Goal: Task Accomplishment & Management: Manage account settings

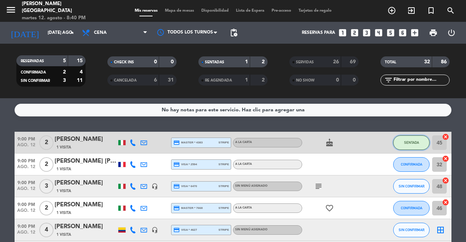
click at [409, 150] on button "SENTADA" at bounding box center [411, 142] width 36 height 15
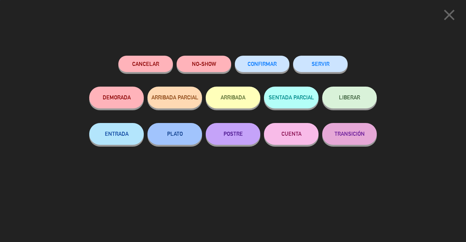
click at [330, 64] on button "SERVIR" at bounding box center [320, 64] width 55 height 16
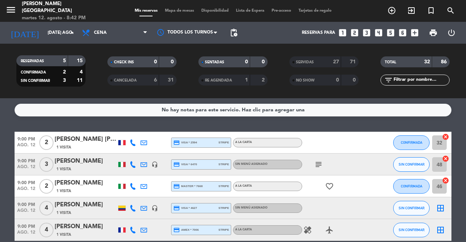
click at [182, 13] on span "Mapa de mesas" at bounding box center [179, 11] width 36 height 4
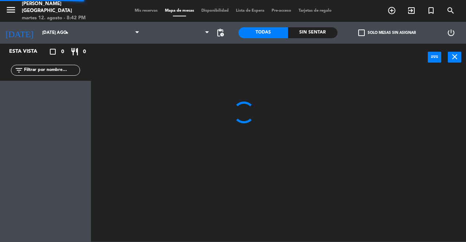
click at [178, 11] on span "Mapa de mesas" at bounding box center [179, 11] width 36 height 4
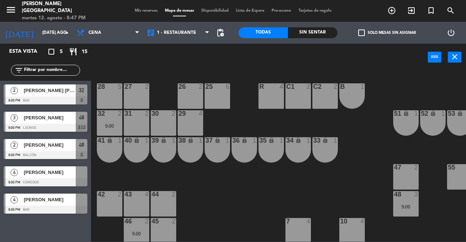
click at [138, 10] on span "Mis reservas" at bounding box center [146, 11] width 30 height 4
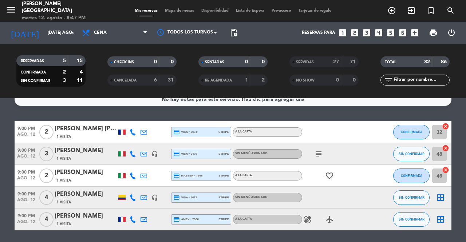
scroll to position [11, 0]
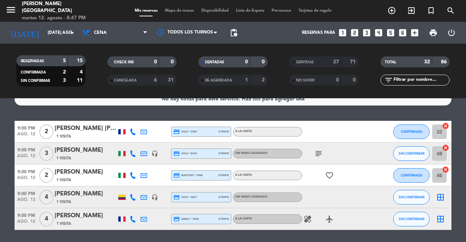
click at [64, 225] on span "1 Visita" at bounding box center [63, 224] width 15 height 6
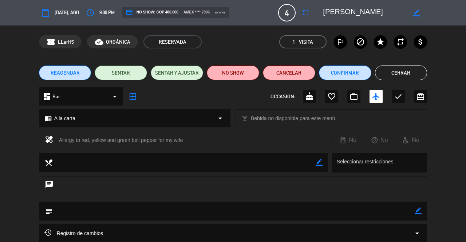
click at [402, 73] on button "Cerrar" at bounding box center [401, 73] width 52 height 15
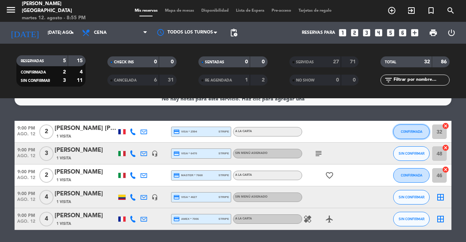
click at [407, 126] on button "CONFIRMADA" at bounding box center [411, 131] width 36 height 15
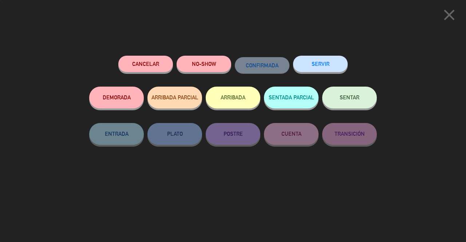
click at [329, 70] on button "SERVIR" at bounding box center [320, 64] width 55 height 16
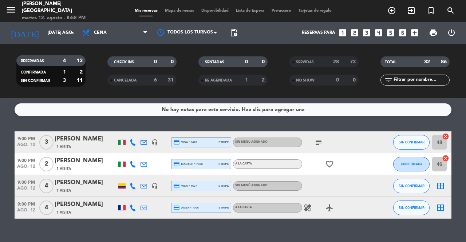
scroll to position [13, 0]
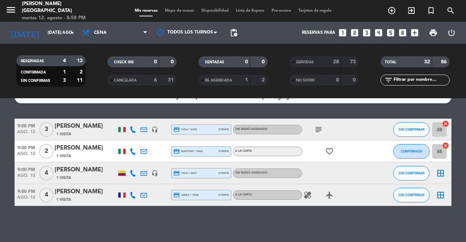
click at [446, 146] on icon "cancel" at bounding box center [445, 145] width 7 height 7
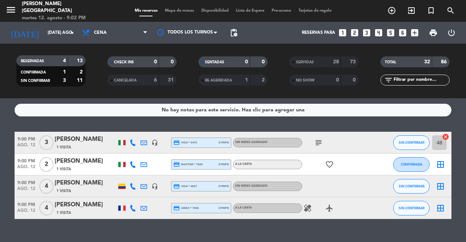
scroll to position [1, 0]
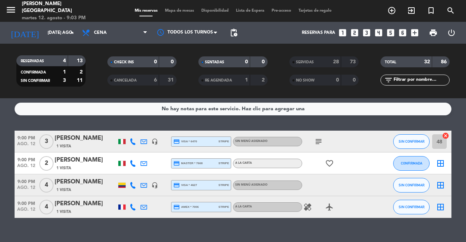
click at [79, 158] on div "[PERSON_NAME]" at bounding box center [86, 159] width 62 height 9
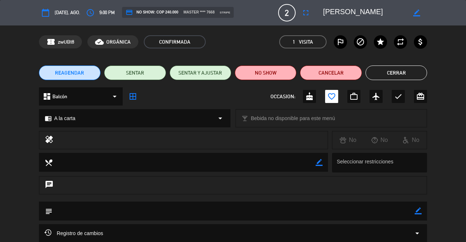
click at [448, 185] on div "chat" at bounding box center [233, 188] width 466 height 25
click at [406, 68] on button "Cerrar" at bounding box center [396, 73] width 62 height 15
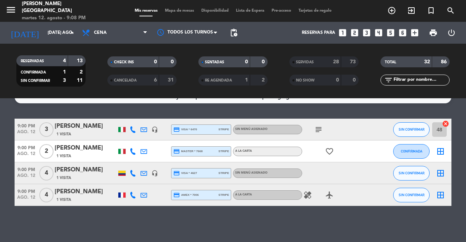
scroll to position [0, 0]
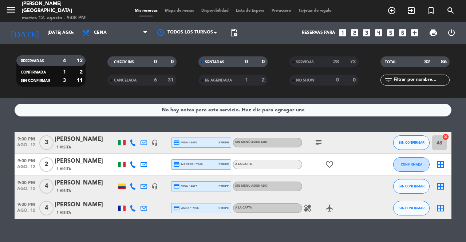
click at [185, 11] on span "Mapa de mesas" at bounding box center [179, 11] width 36 height 4
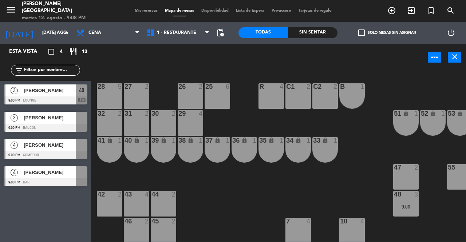
click at [50, 184] on div at bounding box center [46, 182] width 84 height 8
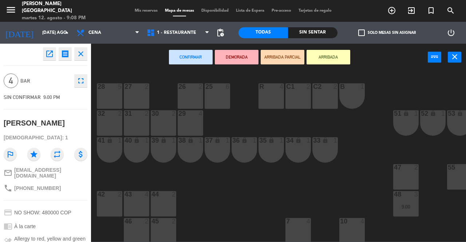
click at [266, 211] on div "25 6 26 2 27 2 28 5 R 4 C1 2 C2 2 B 1 29 4 30 2 31 2 32 2 51 lock 1 52 lock 1 5…" at bounding box center [281, 156] width 370 height 171
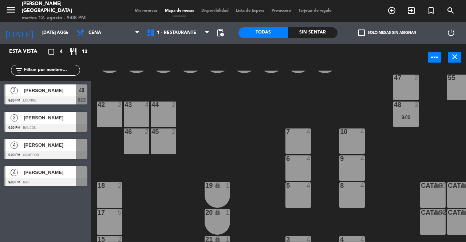
scroll to position [92, 0]
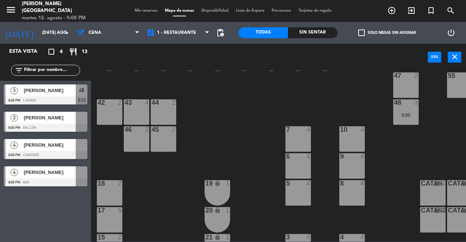
click at [406, 117] on div "9:00" at bounding box center [405, 114] width 25 height 5
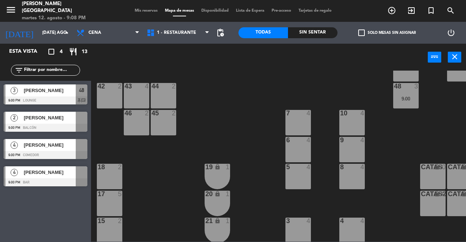
scroll to position [115, 0]
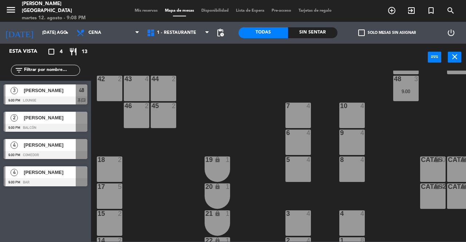
click at [402, 95] on div "48 3 9:00" at bounding box center [405, 88] width 25 height 25
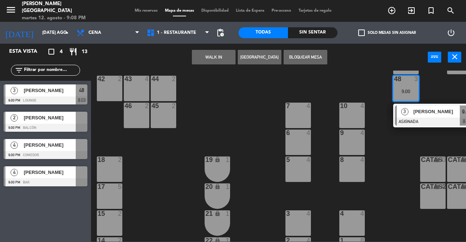
click at [298, 217] on div "3 4" at bounding box center [297, 213] width 25 height 7
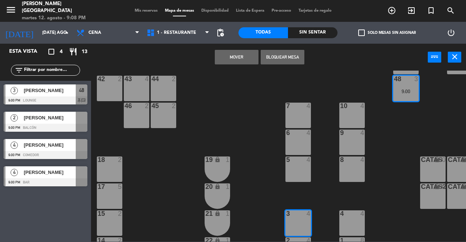
click at [245, 63] on button "Mover" at bounding box center [237, 57] width 44 height 15
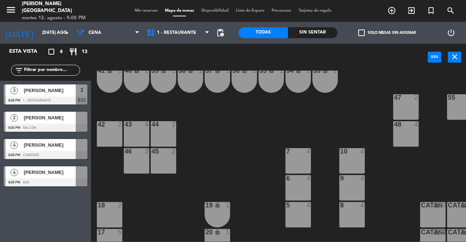
scroll to position [69, 0]
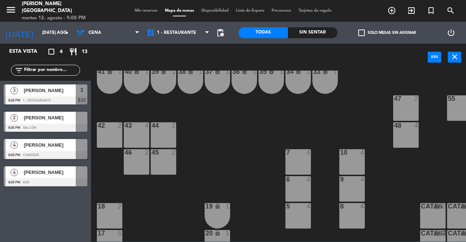
click at [46, 181] on div at bounding box center [46, 182] width 84 height 8
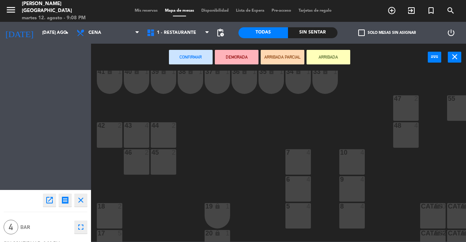
click at [404, 143] on div "48 4" at bounding box center [405, 134] width 25 height 25
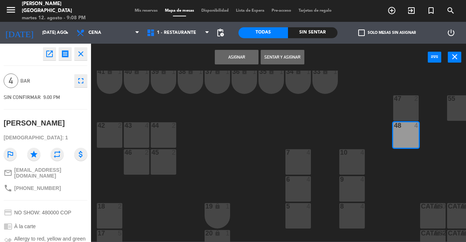
click at [295, 58] on button "Sentar y Asignar" at bounding box center [283, 57] width 44 height 15
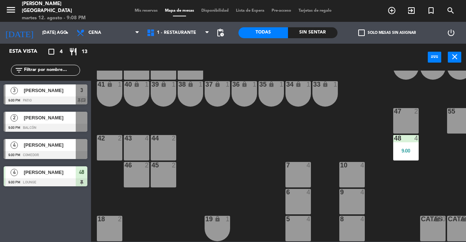
scroll to position [0, 0]
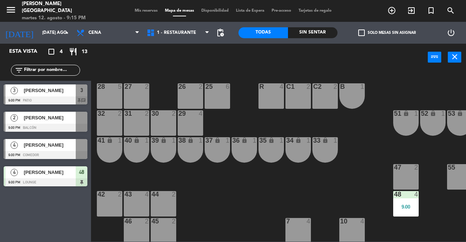
click at [49, 146] on span "[PERSON_NAME]" at bounding box center [50, 145] width 52 height 8
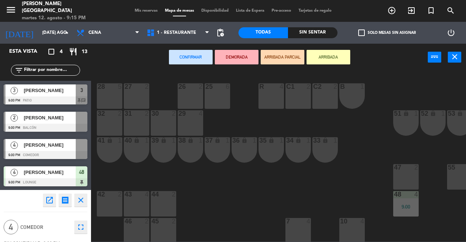
click at [214, 99] on div "25 6" at bounding box center [217, 95] width 25 height 25
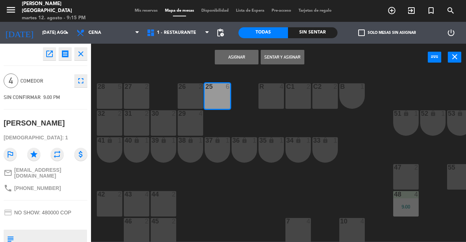
click at [284, 57] on button "Sentar y Asignar" at bounding box center [283, 57] width 44 height 15
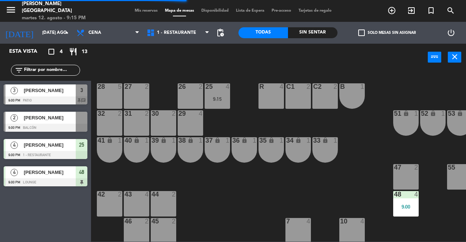
click at [47, 89] on span "[PERSON_NAME]" at bounding box center [50, 91] width 52 height 8
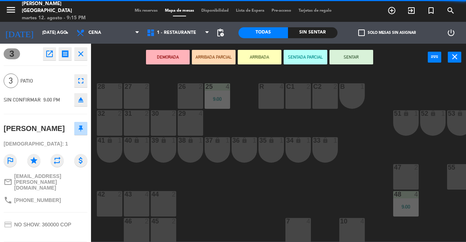
click at [356, 57] on button "SENTAR" at bounding box center [351, 57] width 44 height 15
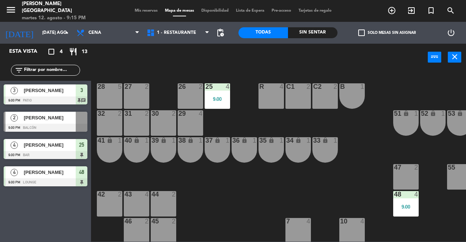
click at [137, 11] on span "Mis reservas" at bounding box center [146, 11] width 30 height 4
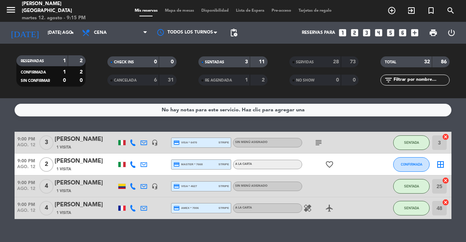
click at [443, 168] on icon "border_all" at bounding box center [440, 164] width 9 height 9
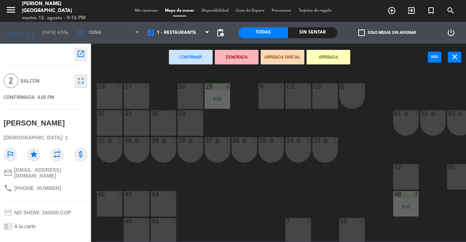
click at [159, 128] on div "30 2" at bounding box center [163, 122] width 25 height 25
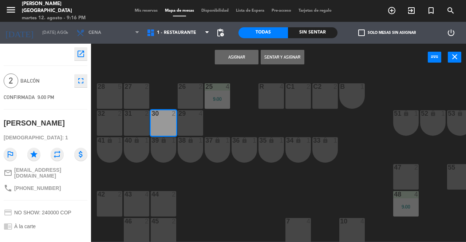
click at [237, 58] on button "Asignar" at bounding box center [237, 57] width 44 height 15
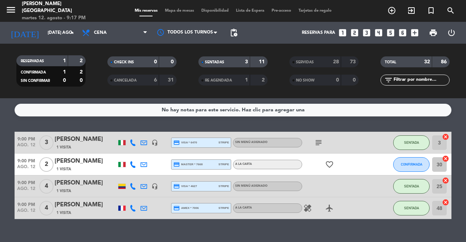
click at [181, 11] on span "Mapa de mesas" at bounding box center [179, 11] width 36 height 4
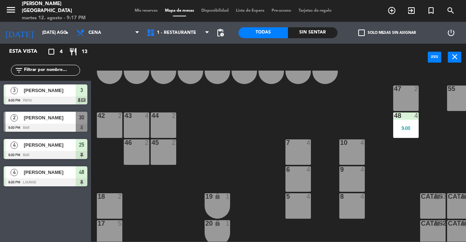
scroll to position [79, 0]
click at [76, 123] on div "30" at bounding box center [82, 118] width 12 height 12
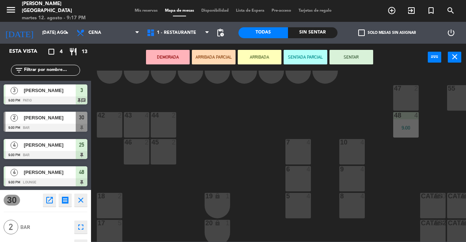
click at [141, 157] on div "46 2" at bounding box center [136, 151] width 25 height 25
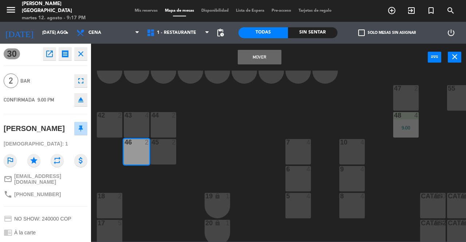
click at [274, 57] on button "Mover" at bounding box center [260, 57] width 44 height 15
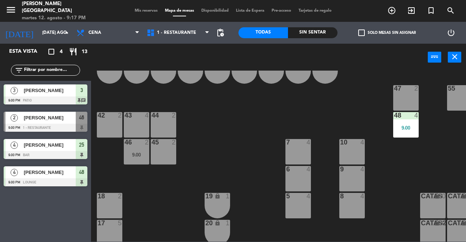
click at [138, 154] on div "9:00" at bounding box center [136, 154] width 25 height 5
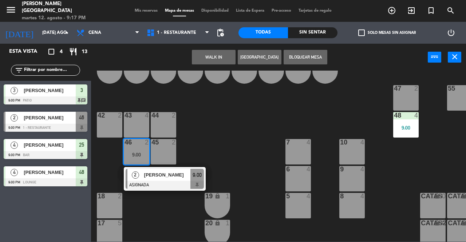
click at [149, 183] on div at bounding box center [165, 185] width 78 height 8
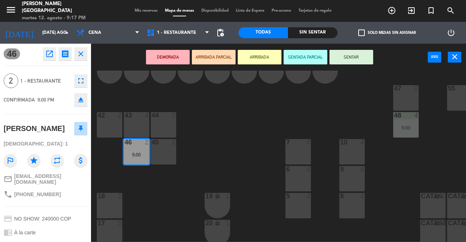
click at [356, 59] on button "SENTAR" at bounding box center [351, 57] width 44 height 15
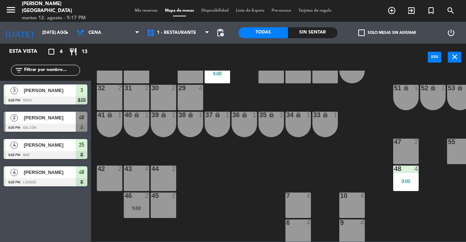
scroll to position [0, 0]
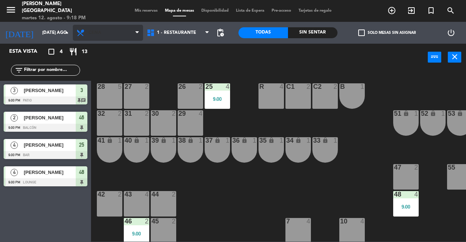
click at [140, 25] on span "Cena" at bounding box center [108, 33] width 70 height 16
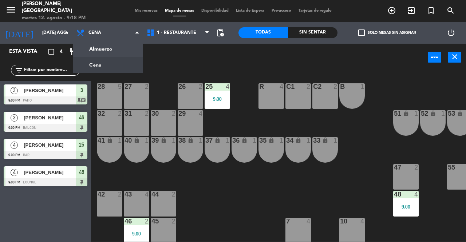
click at [148, 12] on span "Mis reservas" at bounding box center [146, 11] width 30 height 4
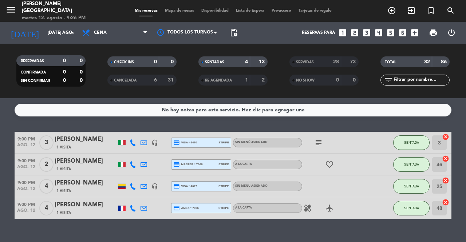
click at [183, 11] on span "Mapa de mesas" at bounding box center [179, 11] width 36 height 4
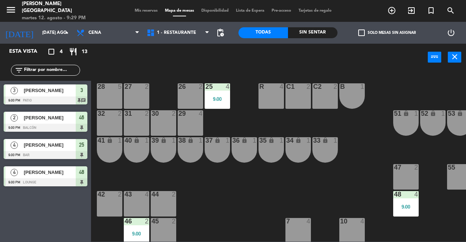
click at [141, 11] on span "Mis reservas" at bounding box center [146, 11] width 30 height 4
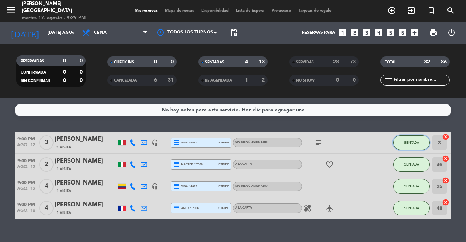
click at [415, 142] on span "SENTADA" at bounding box center [411, 143] width 15 height 4
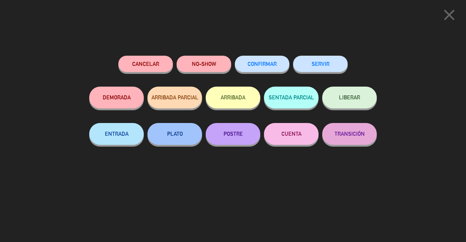
drag, startPoint x: 328, startPoint y: 56, endPoint x: 463, endPoint y: 7, distance: 143.7
click at [463, 7] on div "close Cancelar NO-SHOW CONFIRMAR SERVIR DEMORADA ARRIBADA PARCIAL ARRIBADA SENT…" at bounding box center [233, 121] width 466 height 242
click at [448, 14] on icon "close" at bounding box center [449, 15] width 18 height 18
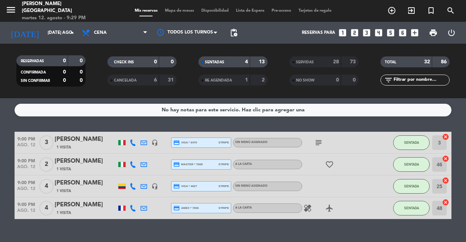
click at [177, 10] on span "Mapa de mesas" at bounding box center [179, 11] width 36 height 4
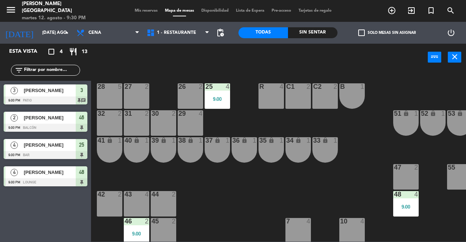
click at [131, 13] on span "Mis reservas" at bounding box center [146, 11] width 30 height 4
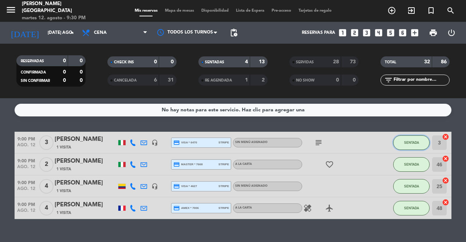
click at [399, 139] on button "SENTADA" at bounding box center [411, 142] width 36 height 15
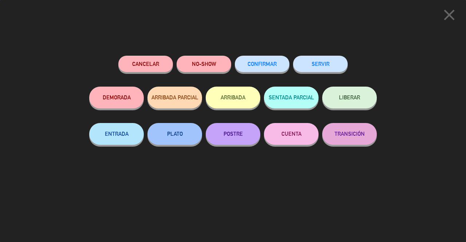
click at [311, 52] on div "Cancelar NO-SHOW CONFIRMAR SERVIR DEMORADA ARRIBADA PARCIAL ARRIBADA SENTADA PA…" at bounding box center [233, 146] width 298 height 191
click at [320, 62] on button "SERVIR" at bounding box center [320, 64] width 55 height 16
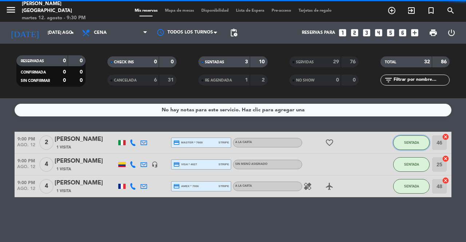
click at [408, 143] on span "SENTADA" at bounding box center [411, 143] width 15 height 4
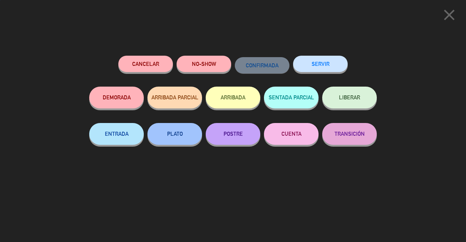
click at [324, 60] on button "SERVIR" at bounding box center [320, 64] width 55 height 16
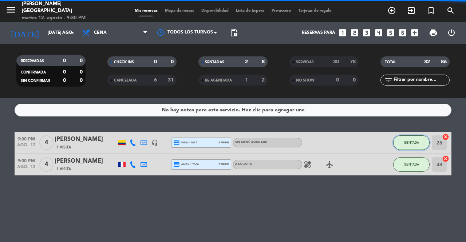
click at [415, 143] on span "SENTADA" at bounding box center [411, 143] width 15 height 4
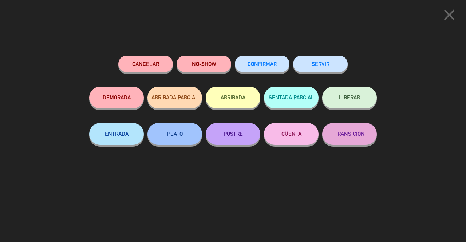
click at [325, 66] on button "SERVIR" at bounding box center [320, 64] width 55 height 16
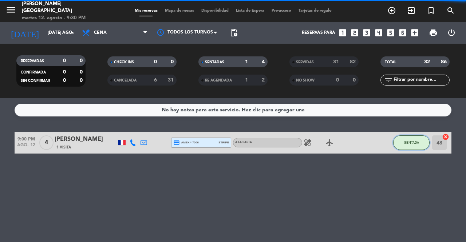
click at [419, 141] on button "SENTADA" at bounding box center [411, 142] width 36 height 15
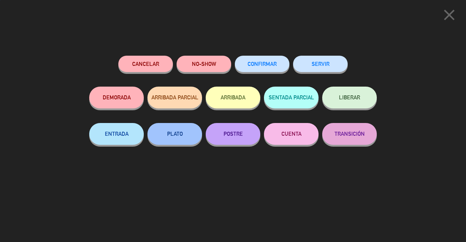
click at [327, 61] on button "SERVIR" at bounding box center [320, 64] width 55 height 16
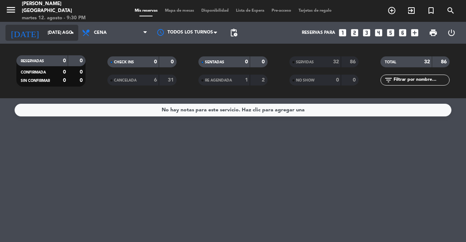
click at [68, 36] on icon "arrow_drop_down" at bounding box center [72, 32] width 9 height 9
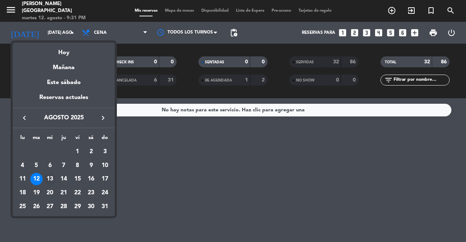
click at [49, 177] on div "13" at bounding box center [50, 179] width 12 height 12
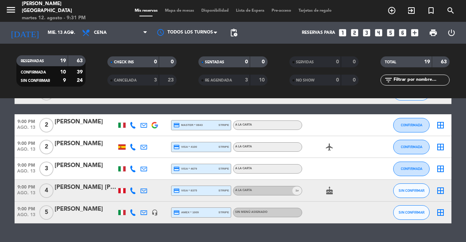
scroll to position [371, 0]
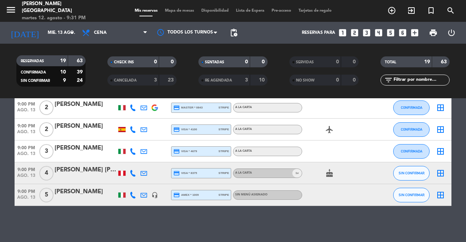
click at [183, 15] on div "menu [PERSON_NAME] martes 12. agosto - 9:31 PM Mis reservas Mapa de mesas Dispo…" at bounding box center [233, 11] width 466 height 22
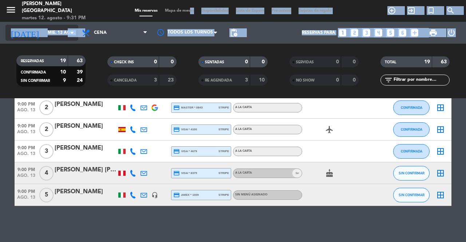
drag, startPoint x: 185, startPoint y: 11, endPoint x: 22, endPoint y: 26, distance: 163.7
click at [1, 41] on div "menu [PERSON_NAME] martes 12. agosto - 9:31 PM Mis reservas Mapa de mesas Dispo…" at bounding box center [233, 49] width 466 height 98
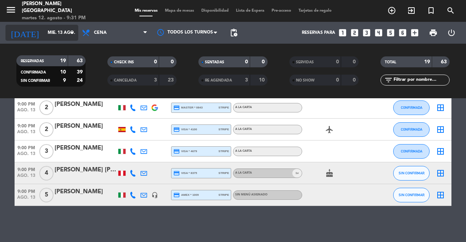
click at [44, 33] on input "mié. 13 ago." at bounding box center [73, 33] width 58 height 12
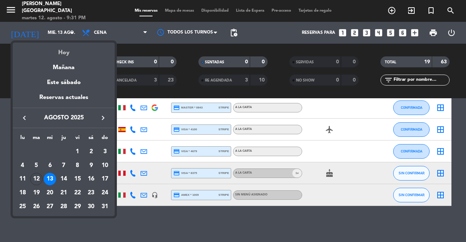
click at [95, 48] on div "Hoy" at bounding box center [64, 50] width 102 height 15
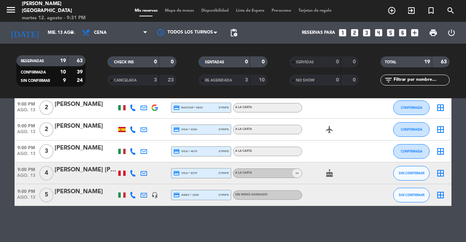
type input "[DATE] ago."
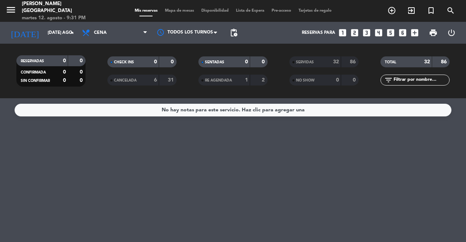
click at [172, 11] on span "Mapa de mesas" at bounding box center [179, 11] width 36 height 4
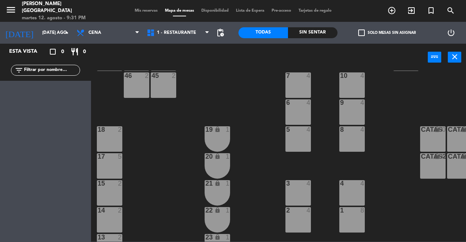
scroll to position [36, 0]
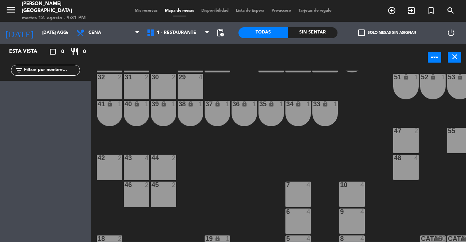
click at [112, 107] on div "lock" at bounding box center [110, 104] width 12 height 7
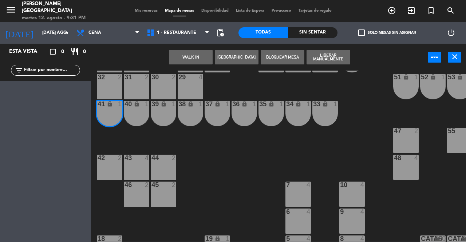
click at [138, 109] on div "40 lock 1" at bounding box center [136, 113] width 25 height 25
click at [194, 59] on button "WALK IN" at bounding box center [191, 57] width 44 height 15
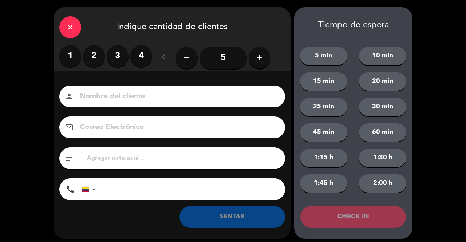
click at [96, 56] on label "2" at bounding box center [94, 56] width 22 height 22
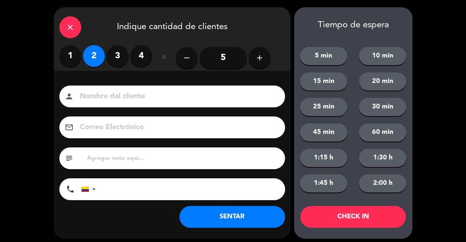
click at [143, 100] on input at bounding box center [177, 96] width 197 height 13
type input "SR EXT"
click at [242, 218] on button "SENTAR" at bounding box center [232, 217] width 106 height 22
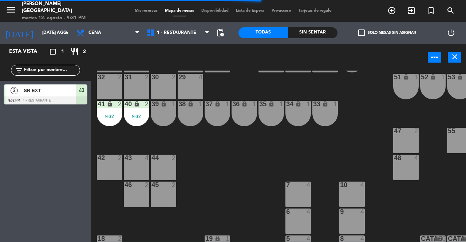
click at [147, 13] on span "Mis reservas" at bounding box center [146, 11] width 30 height 4
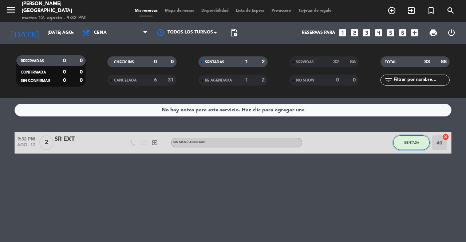
click at [407, 143] on span "SENTADA" at bounding box center [411, 143] width 15 height 4
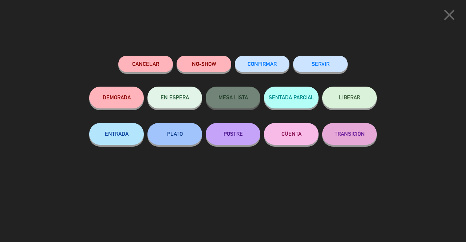
click at [330, 67] on button "SERVIR" at bounding box center [320, 64] width 55 height 16
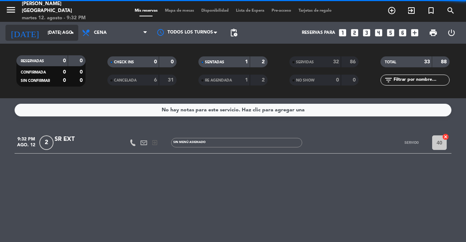
click at [70, 36] on icon "arrow_drop_down" at bounding box center [72, 32] width 9 height 9
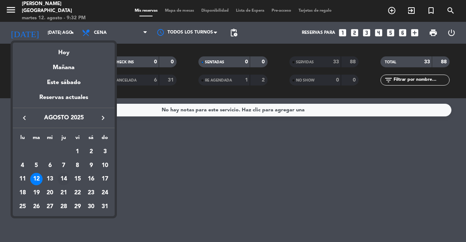
click at [57, 178] on td "14" at bounding box center [64, 179] width 14 height 14
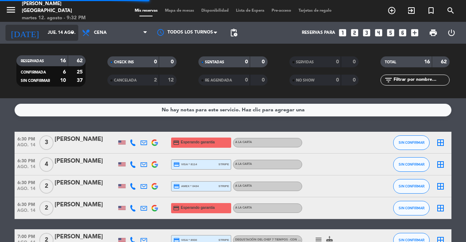
click at [49, 36] on input "jue. 14 ago." at bounding box center [73, 33] width 58 height 12
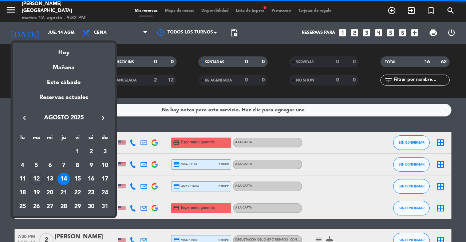
click at [47, 177] on div "13" at bounding box center [50, 179] width 12 height 12
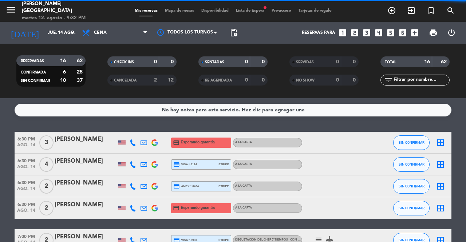
type input "mié. 13 ago."
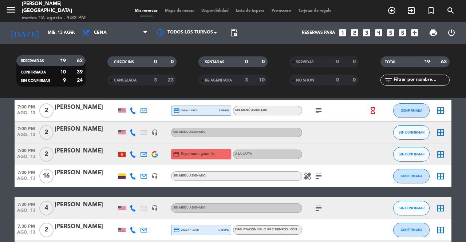
scroll to position [182, 0]
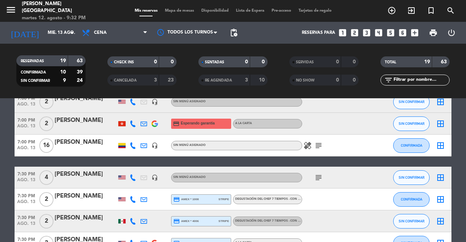
click at [316, 144] on icon "subject" at bounding box center [318, 145] width 9 height 9
click at [317, 175] on icon "subject" at bounding box center [318, 177] width 9 height 9
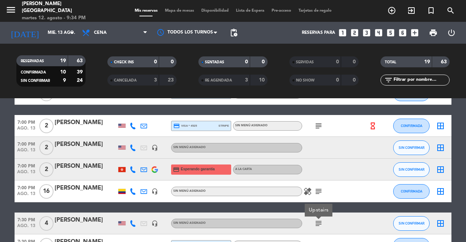
scroll to position [116, 0]
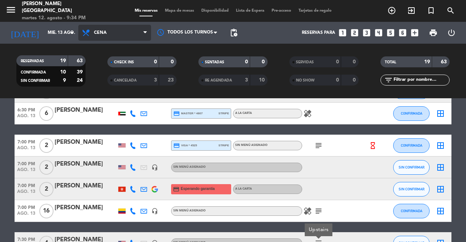
click at [127, 29] on span "Cena" at bounding box center [114, 33] width 73 height 16
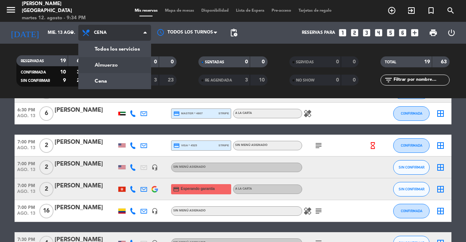
click at [128, 64] on div "menu [PERSON_NAME] martes 12. agosto - 9:34 PM Mis reservas Mapa de mesas Dispo…" at bounding box center [233, 49] width 466 height 98
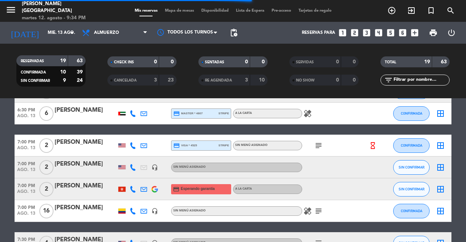
scroll to position [0, 0]
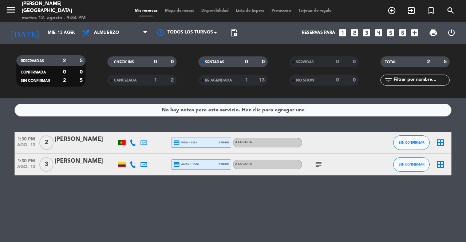
click at [321, 163] on icon "subject" at bounding box center [318, 164] width 9 height 9
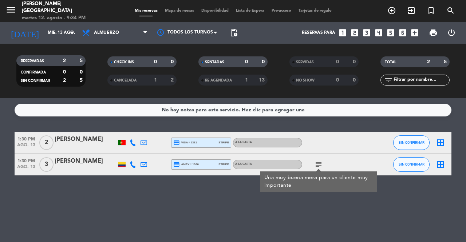
click at [457, 209] on div "No hay notas para este servicio. Haz clic para agregar una 1:30 PM ago. 13 2 [P…" at bounding box center [233, 170] width 466 height 144
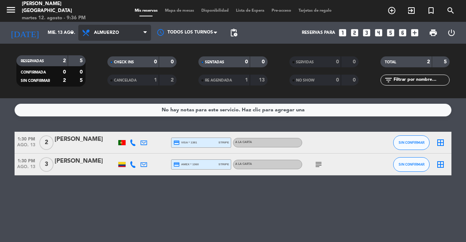
click at [149, 28] on span "Almuerzo" at bounding box center [114, 33] width 73 height 16
click at [118, 82] on div "menu [PERSON_NAME] martes 12. agosto - 9:36 PM Mis reservas Mapa de mesas Dispo…" at bounding box center [233, 49] width 466 height 98
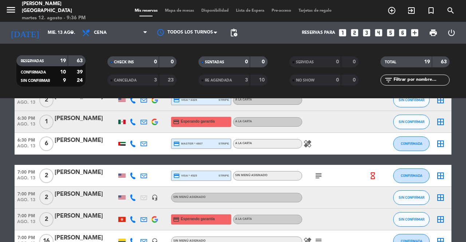
scroll to position [146, 0]
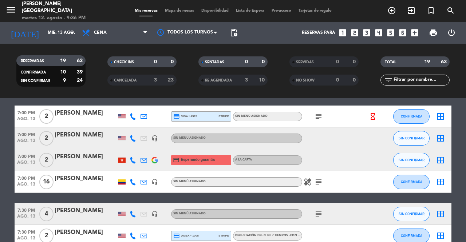
click at [304, 182] on icon "healing" at bounding box center [307, 182] width 9 height 9
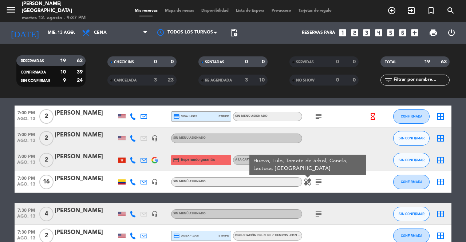
click at [319, 185] on icon "subject" at bounding box center [318, 182] width 9 height 9
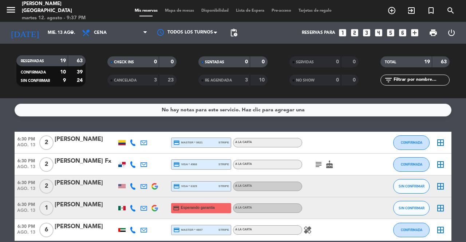
scroll to position [36, 0]
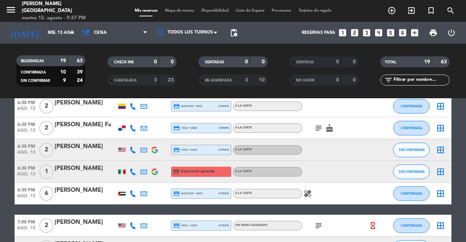
click at [310, 189] on div "healing" at bounding box center [335, 193] width 66 height 21
click at [307, 194] on icon "healing" at bounding box center [307, 193] width 9 height 9
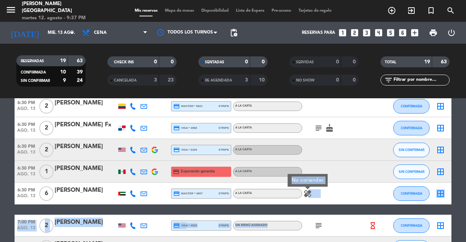
drag, startPoint x: 307, startPoint y: 194, endPoint x: 308, endPoint y: 207, distance: 13.5
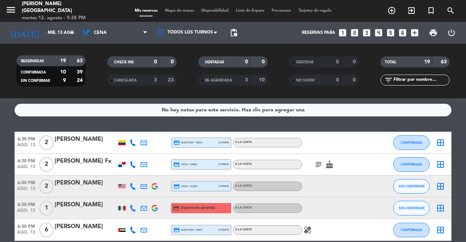
click at [320, 166] on icon "subject" at bounding box center [318, 164] width 9 height 9
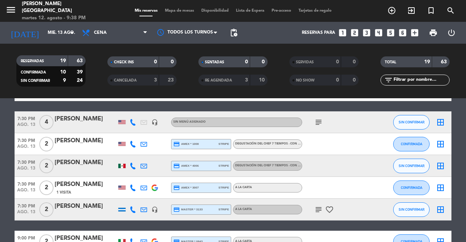
scroll to position [240, 0]
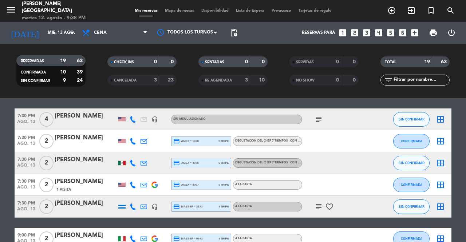
click at [320, 210] on icon "subject" at bounding box center [318, 206] width 9 height 9
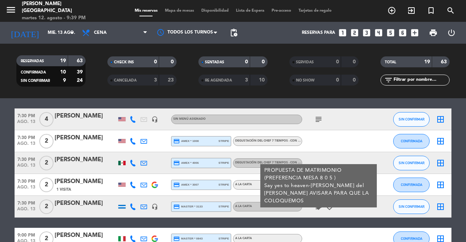
click at [368, 231] on div at bounding box center [378, 238] width 20 height 21
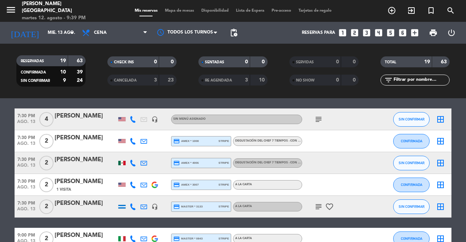
click at [370, 230] on div at bounding box center [378, 238] width 20 height 21
click at [328, 196] on div "subject favorite_border" at bounding box center [335, 206] width 66 height 21
click at [318, 210] on icon "subject" at bounding box center [318, 206] width 9 height 9
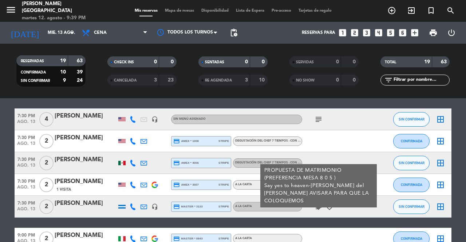
click at [157, 209] on icon "headset_mic" at bounding box center [154, 206] width 7 height 7
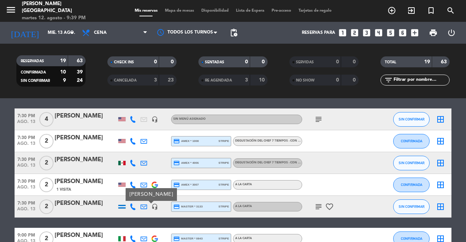
click at [133, 207] on icon at bounding box center [133, 206] width 7 height 7
click at [122, 206] on div at bounding box center [121, 207] width 7 height 4
click at [133, 207] on icon at bounding box center [133, 206] width 7 height 7
click at [129, 197] on span "Copiar" at bounding box center [128, 195] width 15 height 8
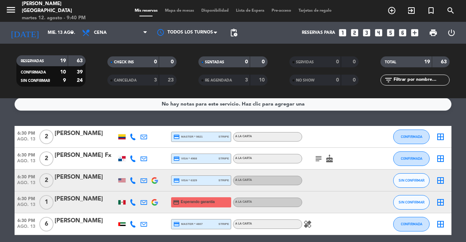
scroll to position [0, 0]
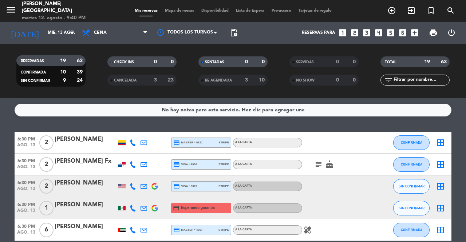
click at [316, 165] on icon "subject" at bounding box center [318, 164] width 9 height 9
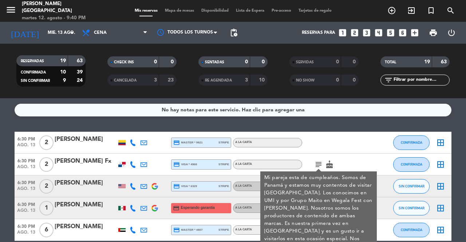
scroll to position [36, 0]
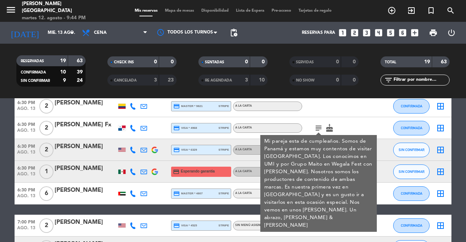
click at [85, 131] on div at bounding box center [86, 133] width 62 height 6
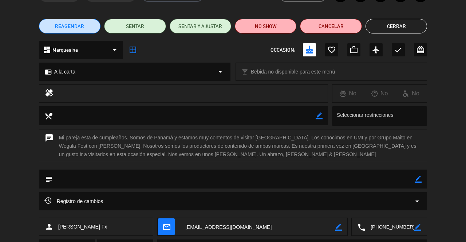
scroll to position [73, 0]
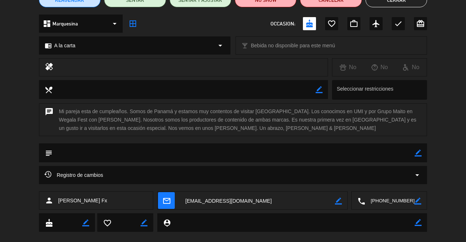
click at [419, 151] on icon "border_color" at bounding box center [418, 153] width 7 height 7
click at [389, 156] on textarea at bounding box center [233, 152] width 363 height 19
type textarea "2CP ESPUMANTE"
click at [422, 153] on div "subject" at bounding box center [233, 152] width 388 height 19
click at [420, 153] on icon at bounding box center [418, 153] width 7 height 7
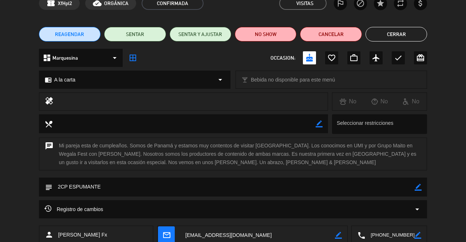
scroll to position [0, 0]
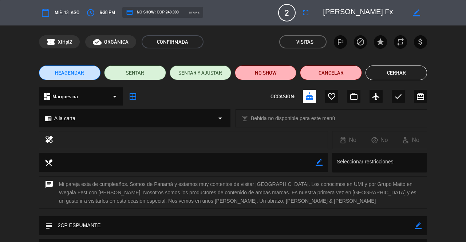
click at [394, 76] on button "Cerrar" at bounding box center [396, 73] width 62 height 15
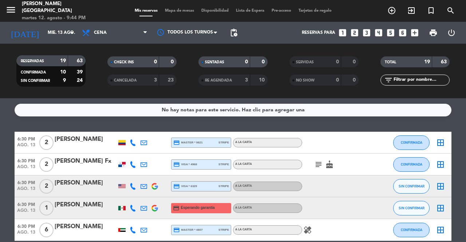
click at [318, 165] on icon "subject" at bounding box center [318, 164] width 9 height 9
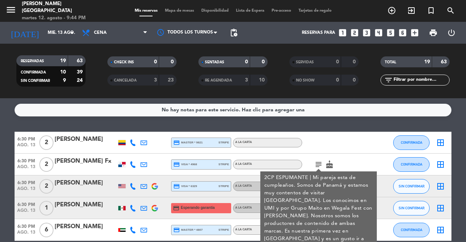
click at [318, 165] on icon "subject" at bounding box center [318, 164] width 9 height 9
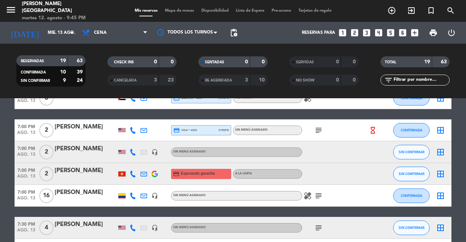
scroll to position [146, 0]
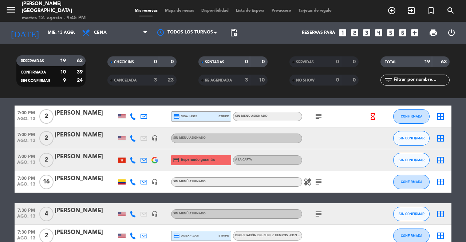
drag, startPoint x: 329, startPoint y: 108, endPoint x: 317, endPoint y: 116, distance: 13.6
click at [329, 109] on div "subject" at bounding box center [335, 116] width 66 height 21
click at [317, 116] on icon "subject" at bounding box center [318, 116] width 9 height 9
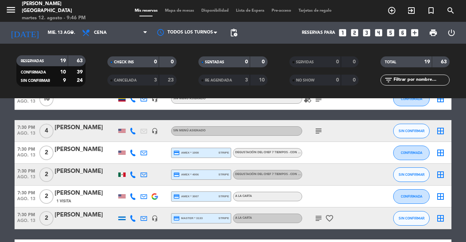
scroll to position [218, 0]
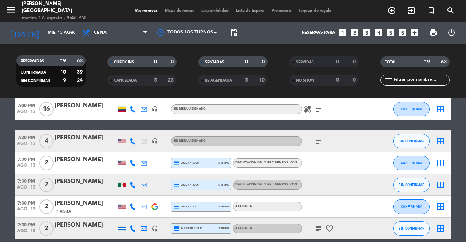
click at [319, 147] on div "subject" at bounding box center [335, 140] width 66 height 21
click at [319, 140] on icon "subject" at bounding box center [318, 141] width 9 height 9
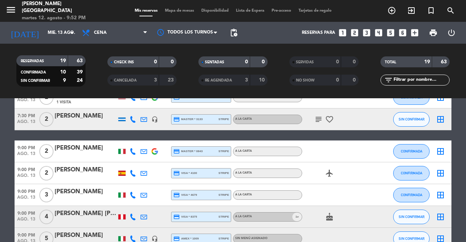
scroll to position [364, 0]
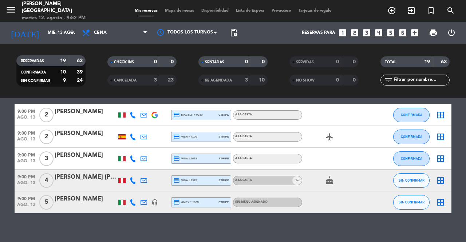
click at [330, 181] on icon "cake" at bounding box center [329, 180] width 9 height 9
click at [187, 10] on span "Mapa de mesas" at bounding box center [179, 11] width 36 height 4
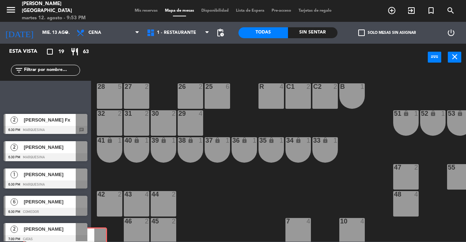
scroll to position [2, 0]
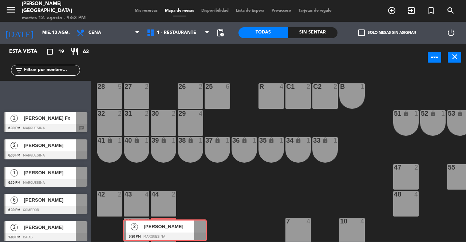
drag, startPoint x: 43, startPoint y: 90, endPoint x: 162, endPoint y: 224, distance: 179.4
click at [162, 225] on div "Esta vista crop_square 19 restaurant 63 filter_list 2 [PERSON_NAME] 6:30 PM Mar…" at bounding box center [233, 143] width 466 height 198
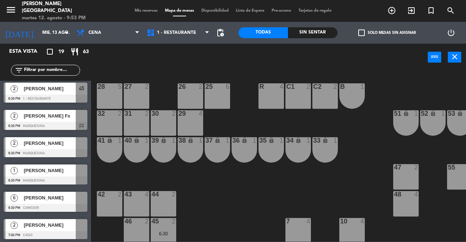
scroll to position [0, 0]
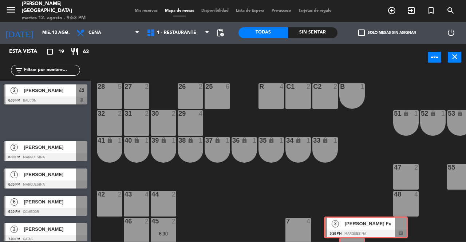
drag, startPoint x: 39, startPoint y: 126, endPoint x: 361, endPoint y: 228, distance: 337.5
click at [360, 228] on div "Esta vista crop_square 19 restaurant 63 filter_list 2 [PERSON_NAME] 6:30 PM Bal…" at bounding box center [233, 143] width 466 height 198
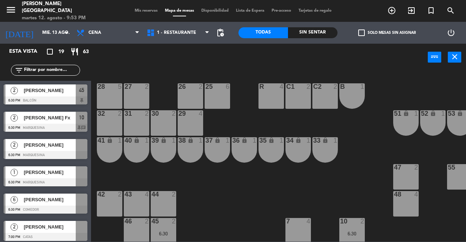
click at [147, 9] on span "Mis reservas" at bounding box center [146, 11] width 30 height 4
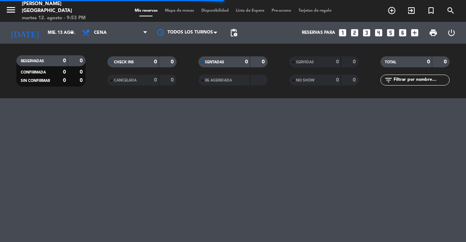
click at [171, 11] on span "Mapa de mesas" at bounding box center [179, 11] width 36 height 4
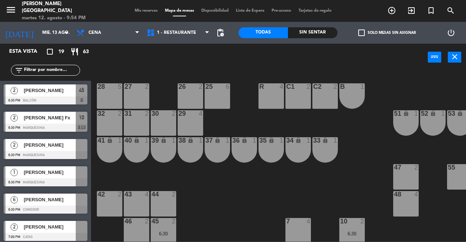
click at [79, 148] on div at bounding box center [82, 145] width 12 height 12
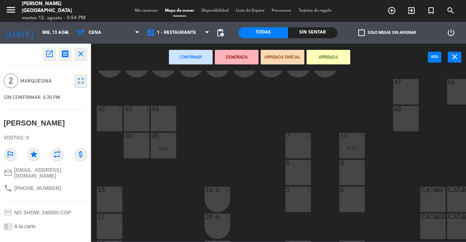
scroll to position [146, 0]
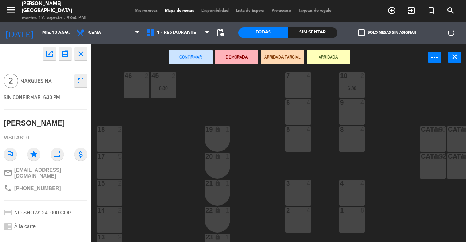
click at [116, 186] on div "2" at bounding box center [122, 183] width 12 height 7
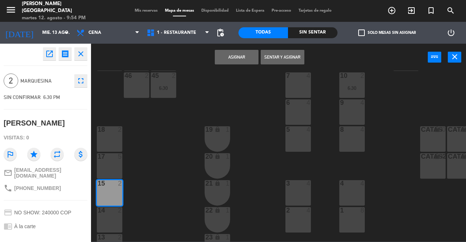
click at [240, 62] on button "Asignar" at bounding box center [237, 57] width 44 height 15
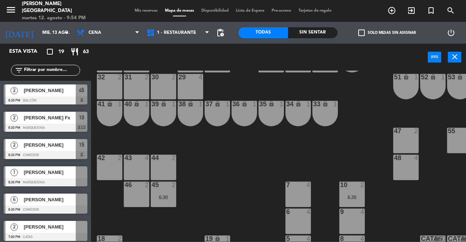
scroll to position [36, 66]
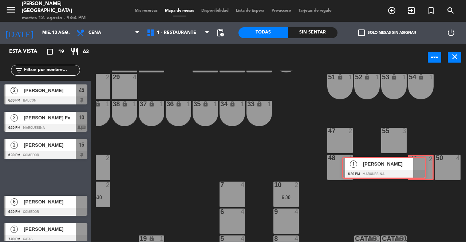
drag, startPoint x: 82, startPoint y: 175, endPoint x: 421, endPoint y: 166, distance: 338.7
click at [421, 166] on div "Esta vista crop_square 19 restaurant 63 filter_list 2 [PERSON_NAME] 6:30 PM Bal…" at bounding box center [233, 143] width 466 height 198
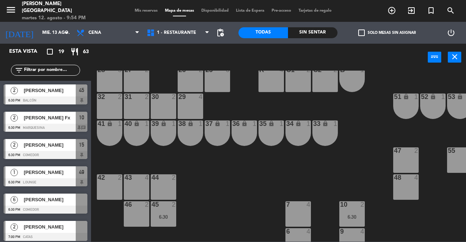
scroll to position [0, 0]
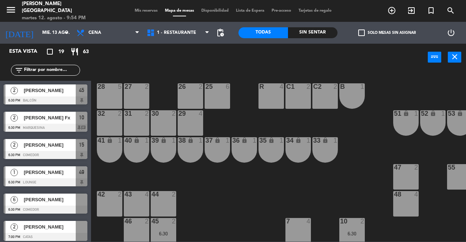
drag, startPoint x: 79, startPoint y: 203, endPoint x: 130, endPoint y: 84, distance: 129.4
click at [79, 202] on div "6 [PERSON_NAME] 6:30 PM Comedor" at bounding box center [45, 203] width 91 height 27
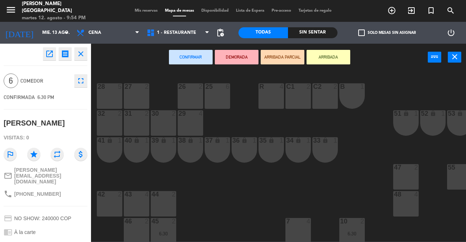
click at [109, 94] on div "28 5" at bounding box center [109, 95] width 25 height 25
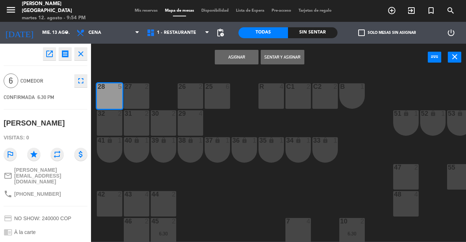
click at [139, 93] on div "27 2" at bounding box center [136, 95] width 25 height 25
click at [229, 49] on div "Asignar Sentar y Asignar power_input close" at bounding box center [259, 58] width 337 height 28
drag, startPoint x: 232, startPoint y: 55, endPoint x: 226, endPoint y: 62, distance: 9.5
click at [233, 55] on button "Asignar" at bounding box center [237, 57] width 44 height 15
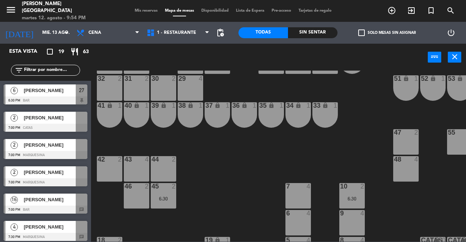
scroll to position [73, 0]
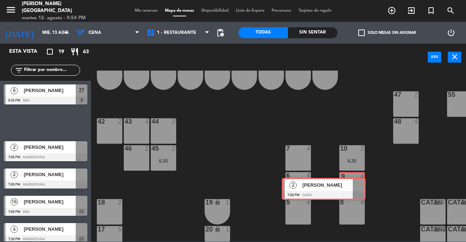
drag, startPoint x: 82, startPoint y: 123, endPoint x: 360, endPoint y: 190, distance: 285.9
click at [360, 190] on div "Esta vista crop_square 19 restaurant 63 filter_list 2 [PERSON_NAME] 6:30 PM Bal…" at bounding box center [233, 143] width 466 height 198
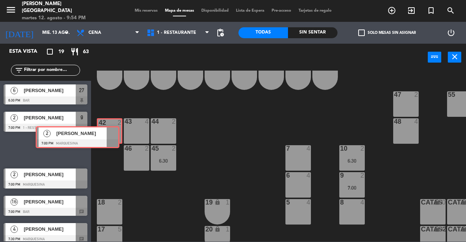
drag, startPoint x: 79, startPoint y: 152, endPoint x: 111, endPoint y: 139, distance: 34.5
click at [111, 139] on div "Esta vista crop_square 19 restaurant 63 filter_list 2 [PERSON_NAME] 6:30 PM Bal…" at bounding box center [233, 143] width 466 height 198
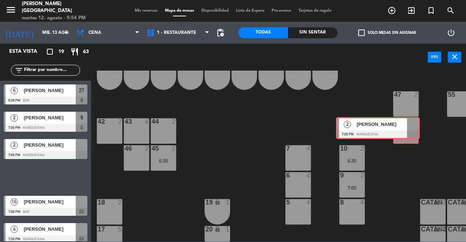
drag, startPoint x: 80, startPoint y: 171, endPoint x: 412, endPoint y: 124, distance: 335.0
click at [412, 124] on div "Esta vista crop_square 19 restaurant 63 filter_list 2 [PERSON_NAME] 6:30 PM Bal…" at bounding box center [233, 143] width 466 height 198
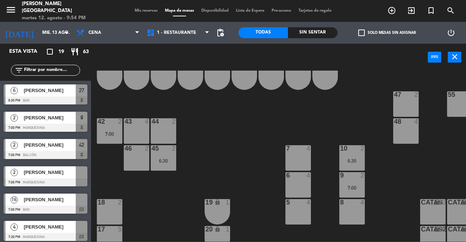
click at [79, 204] on div at bounding box center [82, 200] width 12 height 12
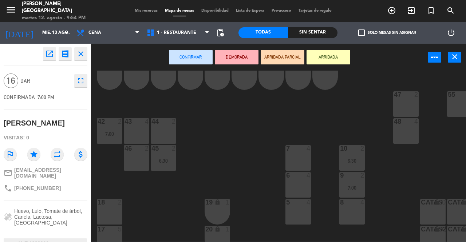
scroll to position [0, 0]
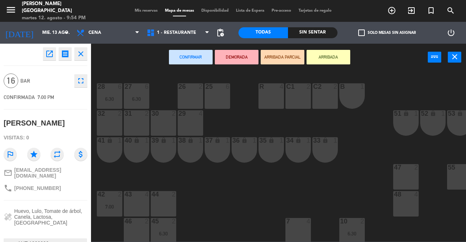
click at [106, 124] on div "32 2" at bounding box center [109, 122] width 25 height 25
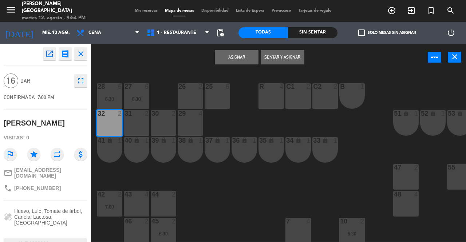
click at [135, 123] on div "31 2" at bounding box center [136, 122] width 25 height 25
click at [192, 119] on div "29 4" at bounding box center [190, 122] width 25 height 25
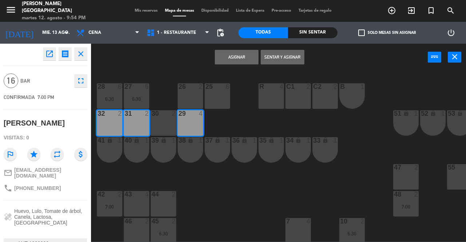
click at [165, 120] on div "30 2" at bounding box center [163, 122] width 25 height 25
click at [186, 94] on div "26 2" at bounding box center [190, 95] width 25 height 25
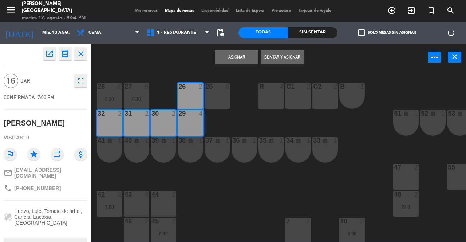
click at [232, 63] on button "Asignar" at bounding box center [237, 57] width 44 height 15
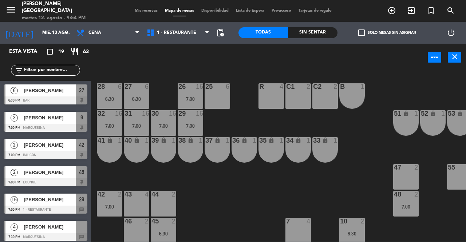
scroll to position [218, 0]
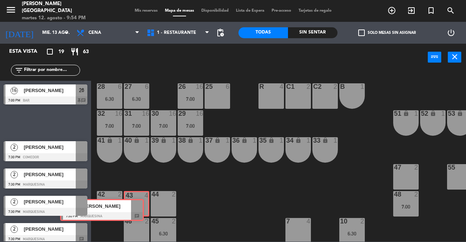
drag, startPoint x: 77, startPoint y: 118, endPoint x: 134, endPoint y: 206, distance: 104.0
click at [134, 206] on div "Esta vista crop_square 19 restaurant 63 filter_list 2 [PERSON_NAME] 6:30 PM Bal…" at bounding box center [233, 143] width 466 height 198
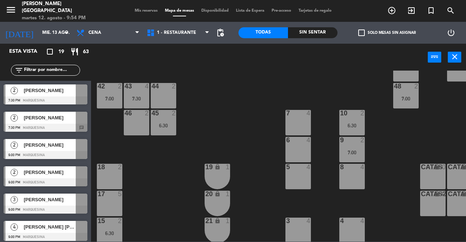
scroll to position [109, 0]
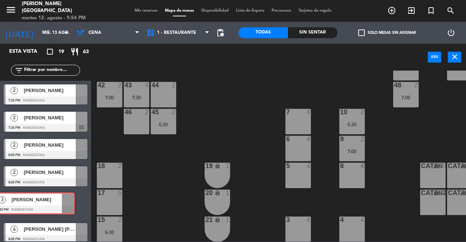
drag, startPoint x: 81, startPoint y: 202, endPoint x: 70, endPoint y: 201, distance: 11.0
click at [68, 201] on div "3 [PERSON_NAME] 9:00 PM Marquesina 3 [PERSON_NAME] 9:00 PM Marquesina" at bounding box center [45, 204] width 91 height 29
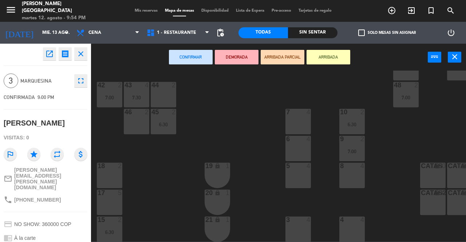
click at [181, 195] on div "25 6 26 16 7:00 27 6 6:30 28 6 6:30 R 4 C1 2 C2 2 B 1 29 16 7:00 30 16 7:00 31 …" at bounding box center [281, 156] width 370 height 171
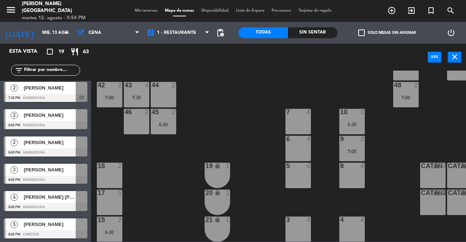
scroll to position [358, 0]
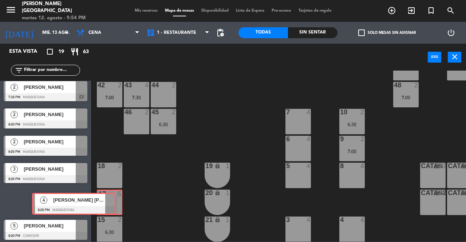
drag, startPoint x: 81, startPoint y: 202, endPoint x: 161, endPoint y: 195, distance: 79.7
click at [110, 205] on div "Esta vista crop_square 19 restaurant 63 filter_list 2 [PERSON_NAME] 6:30 PM Bal…" at bounding box center [233, 143] width 466 height 198
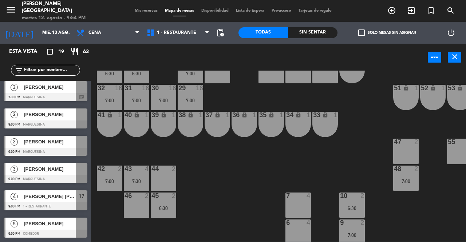
scroll to position [0, 0]
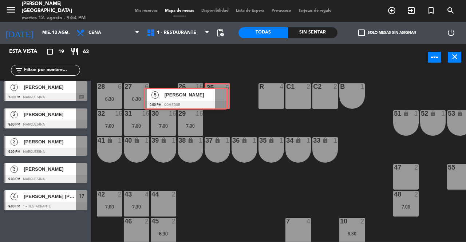
drag, startPoint x: 87, startPoint y: 225, endPoint x: 223, endPoint y: 99, distance: 185.2
click at [223, 99] on div "Esta vista crop_square 19 restaurant 63 filter_list 2 [PERSON_NAME] 6:30 PM Bal…" at bounding box center [233, 143] width 466 height 198
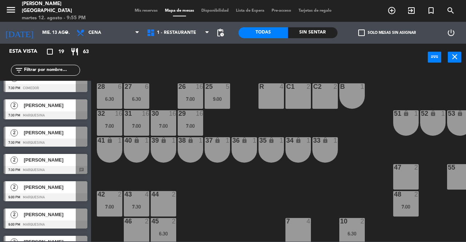
scroll to position [109, 0]
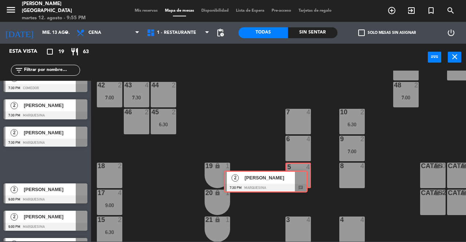
drag, startPoint x: 84, startPoint y: 166, endPoint x: 299, endPoint y: 178, distance: 215.5
click at [299, 178] on div "Esta vista crop_square 19 restaurant 63 filter_list 2 [PERSON_NAME] 6:30 PM Bal…" at bounding box center [233, 143] width 466 height 198
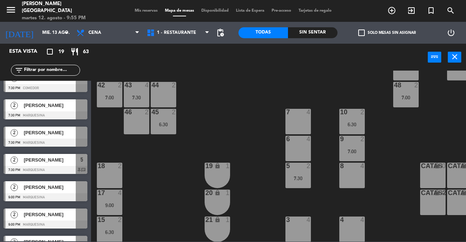
drag, startPoint x: 77, startPoint y: 111, endPoint x: 201, endPoint y: 140, distance: 127.5
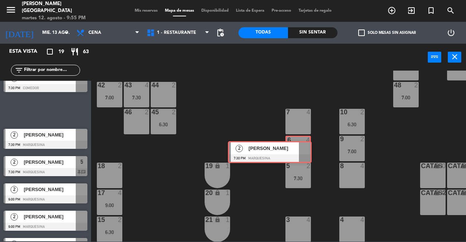
drag, startPoint x: 81, startPoint y: 115, endPoint x: 305, endPoint y: 157, distance: 228.1
click at [305, 157] on div "Esta vista crop_square 19 restaurant 63 filter_list 2 [PERSON_NAME] 6:30 PM Bal…" at bounding box center [233, 143] width 466 height 198
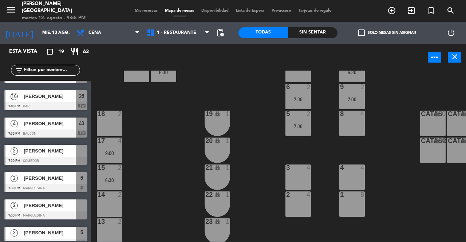
scroll to position [194, 0]
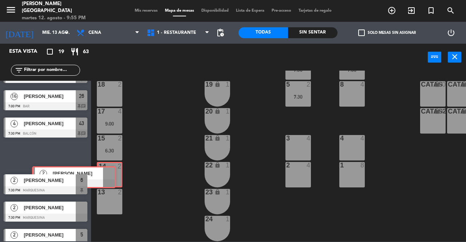
drag, startPoint x: 82, startPoint y: 155, endPoint x: 139, endPoint y: 163, distance: 58.4
click at [110, 177] on div "Esta vista crop_square 19 restaurant 63 filter_list 2 [PERSON_NAME] 6:30 PM Bal…" at bounding box center [233, 143] width 466 height 198
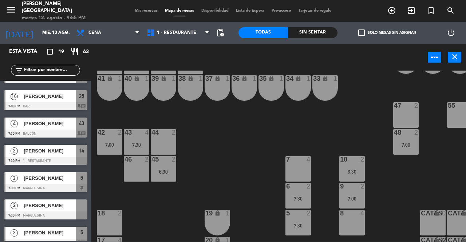
scroll to position [0, 0]
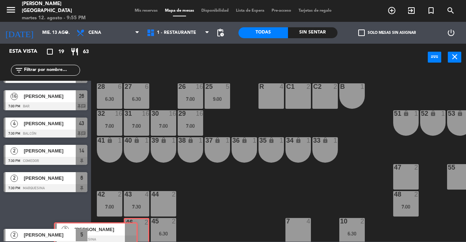
drag, startPoint x: 81, startPoint y: 205, endPoint x: 133, endPoint y: 228, distance: 56.9
click at [133, 228] on div "Esta vista crop_square 19 restaurant 63 filter_list 2 [PERSON_NAME] 6:30 PM Bal…" at bounding box center [233, 143] width 466 height 198
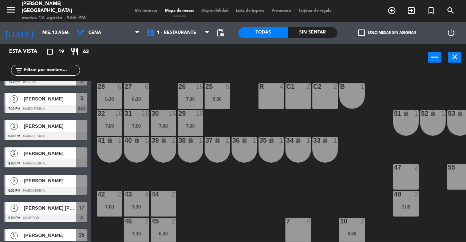
scroll to position [358, 0]
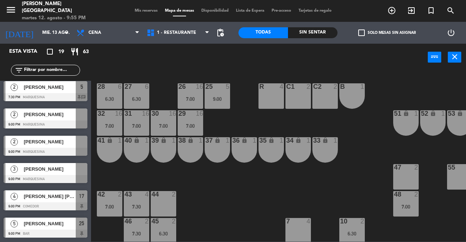
click at [144, 10] on span "Mis reservas" at bounding box center [146, 11] width 30 height 4
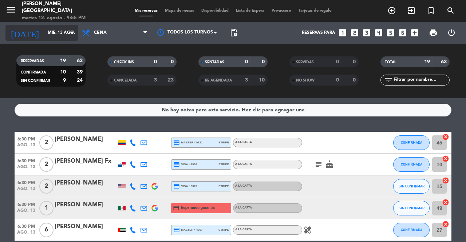
click at [47, 35] on input "mié. 13 ago." at bounding box center [73, 33] width 58 height 12
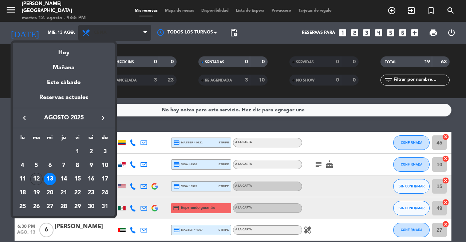
drag, startPoint x: 113, startPoint y: 27, endPoint x: 116, endPoint y: 29, distance: 3.9
click at [116, 29] on div at bounding box center [233, 121] width 466 height 242
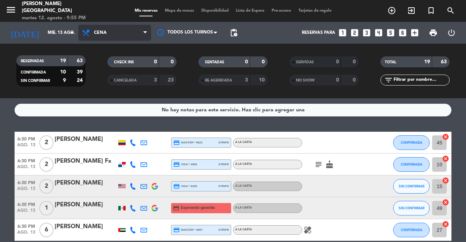
click at [116, 29] on span "Cena" at bounding box center [114, 33] width 73 height 16
click at [130, 66] on div "menu [PERSON_NAME] martes 12. agosto - 9:55 PM Mis reservas Mapa de mesas Dispo…" at bounding box center [233, 49] width 466 height 98
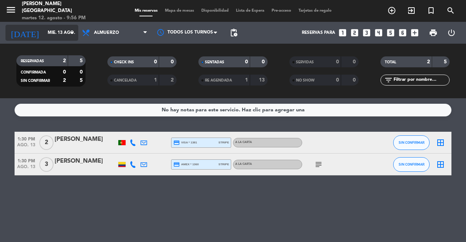
click at [44, 33] on input "mié. 13 ago." at bounding box center [73, 33] width 58 height 12
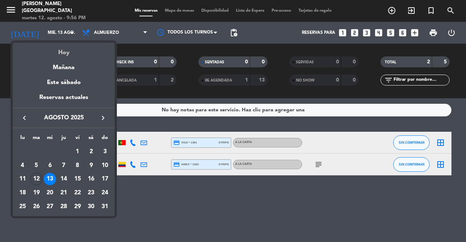
click at [78, 54] on div "Hoy" at bounding box center [64, 50] width 102 height 15
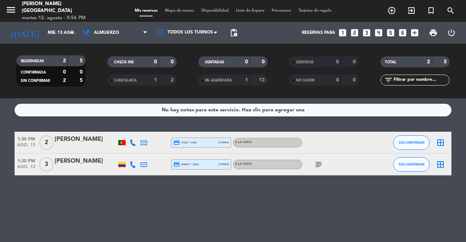
type input "[DATE] ago."
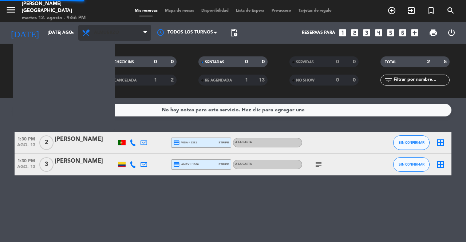
click at [105, 33] on span "Almuerzo" at bounding box center [106, 32] width 25 height 5
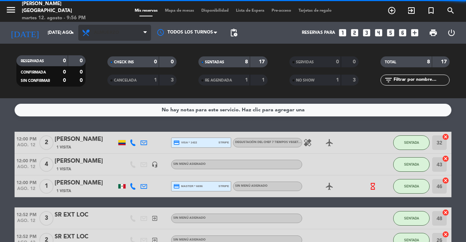
click at [120, 37] on span "Almuerzo" at bounding box center [114, 33] width 73 height 16
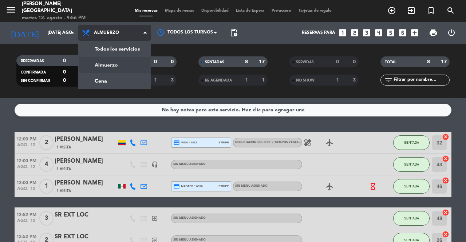
click at [111, 85] on div "menu [PERSON_NAME] martes 12. agosto - 9:56 PM Mis reservas Mapa de mesas Dispo…" at bounding box center [233, 49] width 466 height 98
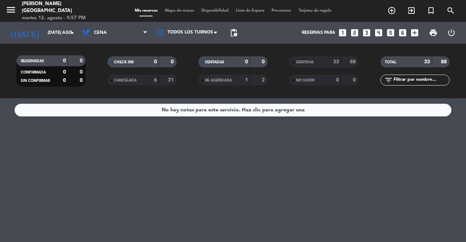
click at [324, 60] on div "SERVIDAS" at bounding box center [307, 62] width 33 height 8
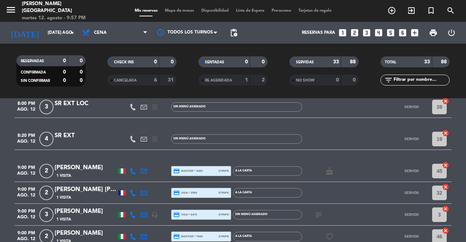
scroll to position [779, 0]
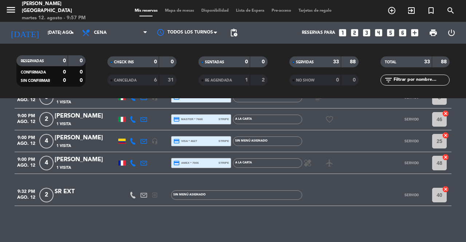
click at [396, 8] on icon "exit_to_app" at bounding box center [391, 10] width 9 height 9
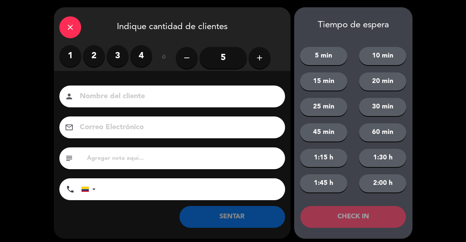
click at [93, 60] on label "2" at bounding box center [94, 56] width 22 height 22
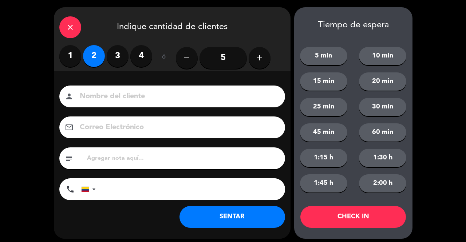
click at [111, 84] on div "Nombre del cliente person Correo Electrónico email subject phone [GEOGRAPHIC_DA…" at bounding box center [172, 155] width 237 height 168
click at [186, 95] on input at bounding box center [177, 96] width 197 height 13
type input "SR LOC"
click at [244, 217] on button "SENTAR" at bounding box center [232, 217] width 106 height 22
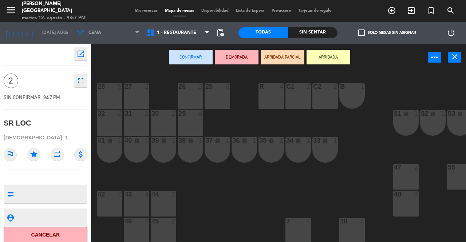
click at [138, 146] on div "40 lock 1" at bounding box center [136, 149] width 25 height 25
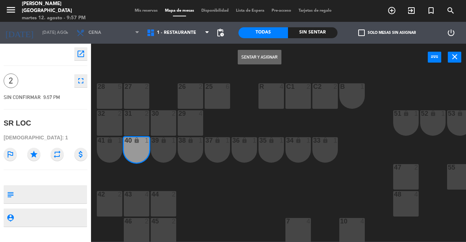
click at [114, 149] on div "41 lock 1" at bounding box center [109, 149] width 25 height 25
click at [256, 56] on button "Sentar y Asignar" at bounding box center [260, 57] width 44 height 15
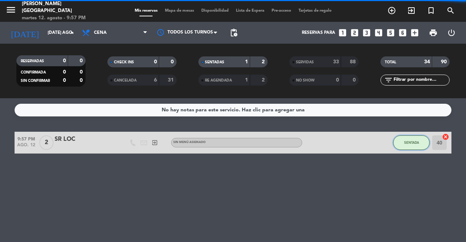
click at [414, 148] on button "SENTADA" at bounding box center [411, 142] width 36 height 15
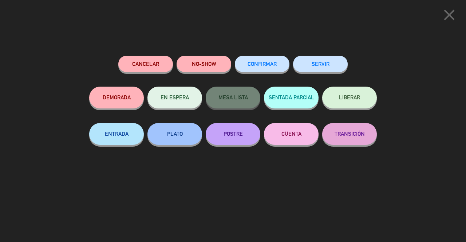
click at [337, 67] on button "SERVIR" at bounding box center [320, 64] width 55 height 16
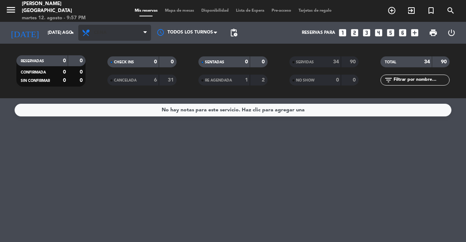
click at [108, 39] on span "Cena" at bounding box center [114, 33] width 73 height 16
click at [123, 62] on div "menu [PERSON_NAME] martes 12. agosto - 9:57 PM Mis reservas Mapa de mesas Dispo…" at bounding box center [233, 49] width 466 height 98
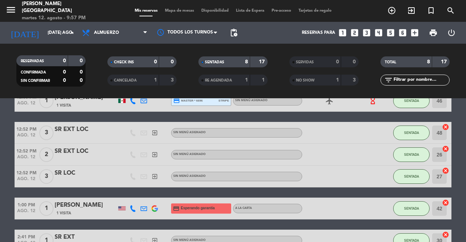
scroll to position [131, 0]
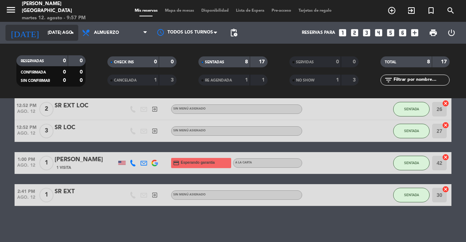
click at [44, 31] on input "[DATE] ago." at bounding box center [73, 33] width 58 height 12
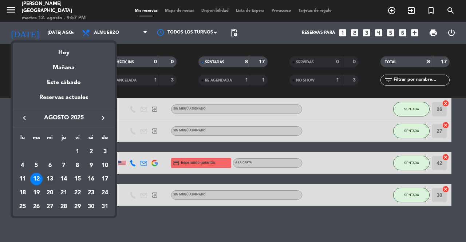
click at [52, 179] on div "13" at bounding box center [50, 179] width 12 height 12
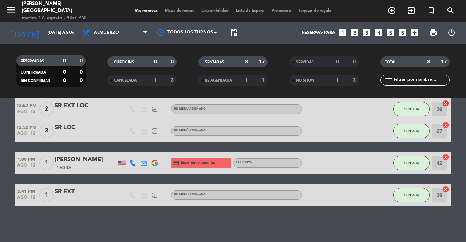
type input "mié. 13 ago."
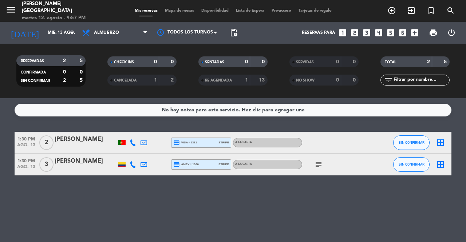
click at [183, 10] on span "Mapa de mesas" at bounding box center [179, 11] width 36 height 4
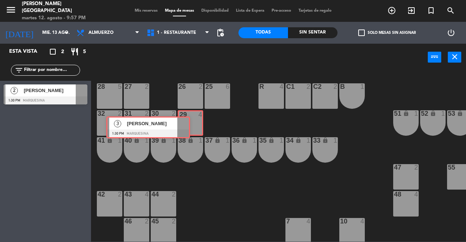
drag, startPoint x: 81, startPoint y: 119, endPoint x: 187, endPoint y: 123, distance: 106.0
click at [187, 123] on div "Esta vista crop_square 2 restaurant 5 filter_list 2 [PERSON_NAME] 1:30 PM Marqu…" at bounding box center [233, 143] width 466 height 198
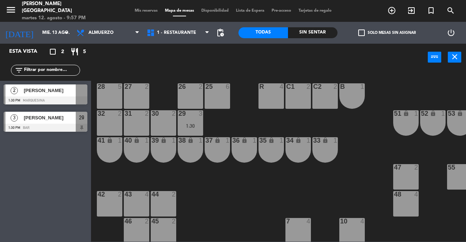
scroll to position [73, 0]
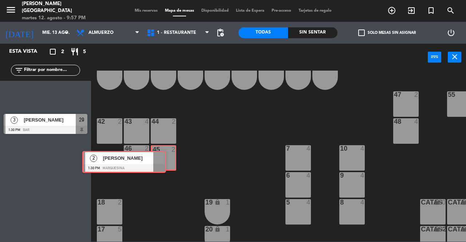
drag, startPoint x: 79, startPoint y: 94, endPoint x: 158, endPoint y: 160, distance: 103.1
click at [158, 160] on div "Esta vista crop_square 2 restaurant 5 filter_list 2 [PERSON_NAME] 1:30 PM Marqu…" at bounding box center [233, 143] width 466 height 198
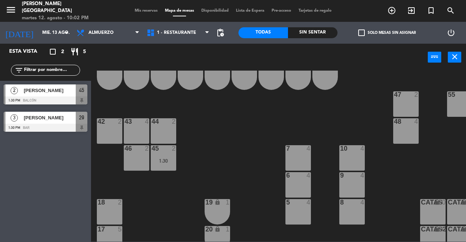
drag, startPoint x: 52, startPoint y: 43, endPoint x: 62, endPoint y: 41, distance: 10.0
click at [52, 43] on div "[DATE] mié. 13 ago. arrow_drop_down" at bounding box center [36, 33] width 73 height 22
click at [62, 41] on div "[DATE] mié. 13 ago. arrow_drop_down" at bounding box center [36, 33] width 73 height 22
click at [62, 36] on input "mié. 13 ago." at bounding box center [68, 33] width 58 height 12
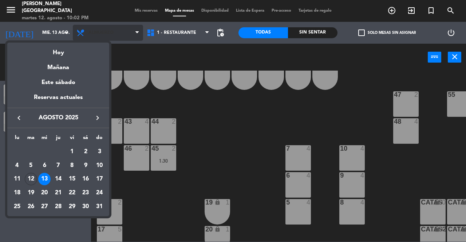
click at [119, 33] on div at bounding box center [233, 121] width 466 height 242
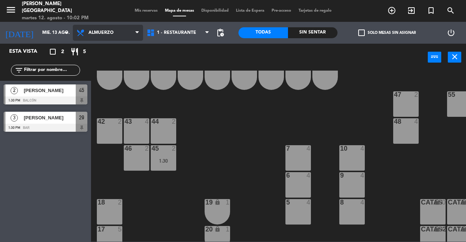
drag, startPoint x: 119, startPoint y: 33, endPoint x: 120, endPoint y: 59, distance: 26.2
click at [119, 34] on span "Almuerzo" at bounding box center [108, 33] width 70 height 16
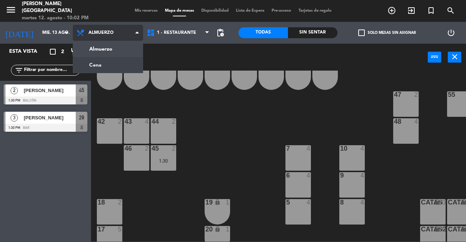
click at [120, 62] on ng-component "menu [PERSON_NAME] martes 12. agosto - 10:02 PM Mis reservas Mapa de mesas Disp…" at bounding box center [233, 121] width 466 height 242
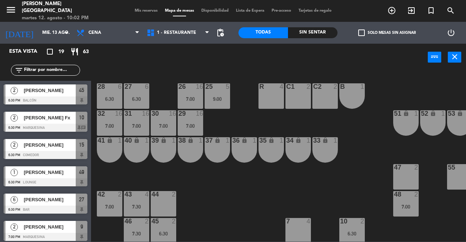
click at [150, 11] on span "Mis reservas" at bounding box center [146, 11] width 30 height 4
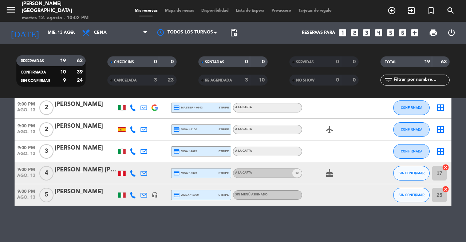
scroll to position [335, 0]
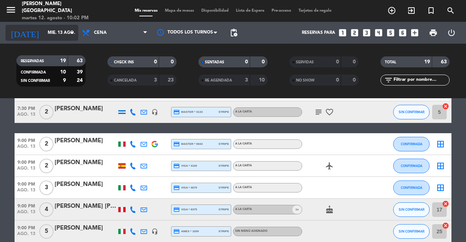
click at [60, 35] on input "mié. 13 ago." at bounding box center [73, 33] width 58 height 12
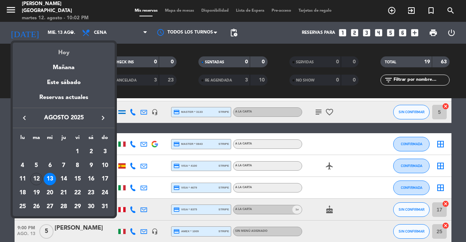
click at [74, 48] on div "Hoy" at bounding box center [64, 50] width 102 height 15
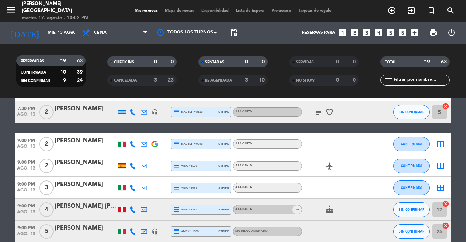
type input "[DATE] ago."
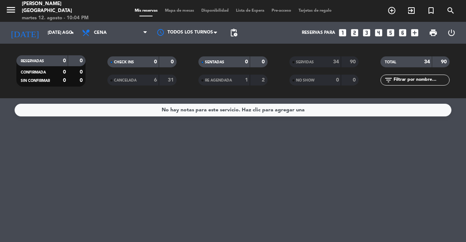
scroll to position [0, 0]
click at [172, 10] on span "Mapa de mesas" at bounding box center [179, 11] width 36 height 4
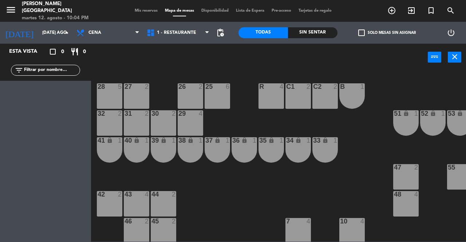
click at [107, 84] on div at bounding box center [110, 86] width 12 height 7
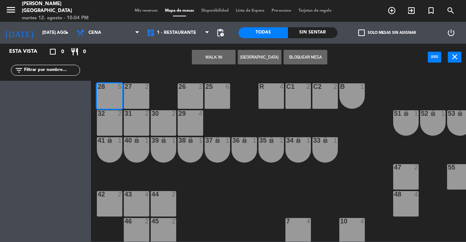
drag, startPoint x: 173, startPoint y: 65, endPoint x: 225, endPoint y: 50, distance: 54.6
click at [225, 50] on button "WALK IN" at bounding box center [214, 57] width 44 height 15
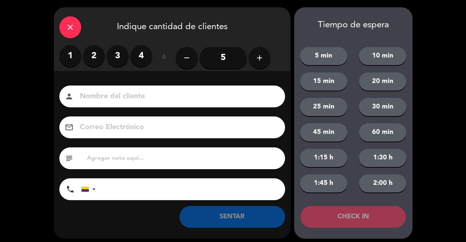
click at [106, 59] on div "1 2 3 4" at bounding box center [105, 56] width 93 height 22
click at [120, 60] on label "3" at bounding box center [118, 56] width 22 height 22
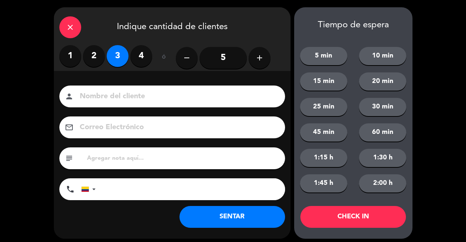
click at [128, 101] on input at bounding box center [177, 96] width 197 height 13
type input "SR EXT"
click at [239, 217] on button "SENTAR" at bounding box center [232, 217] width 106 height 22
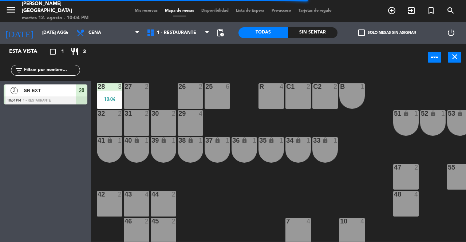
click at [139, 11] on span "Mis reservas" at bounding box center [146, 11] width 30 height 4
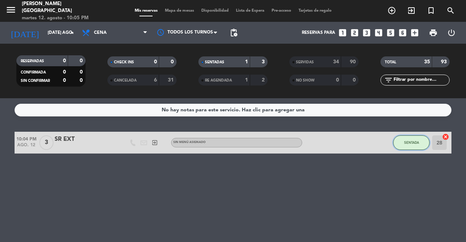
click at [419, 143] on button "SENTADA" at bounding box center [411, 142] width 36 height 15
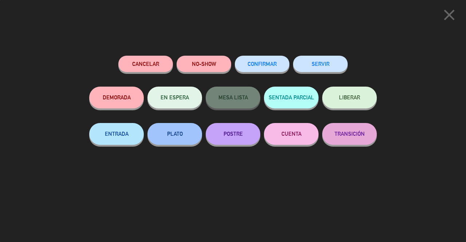
click at [330, 65] on button "SERVIR" at bounding box center [320, 64] width 55 height 16
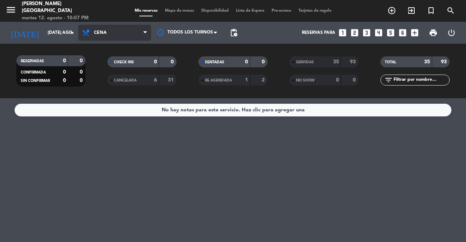
click at [92, 32] on span "Cena" at bounding box center [114, 33] width 73 height 16
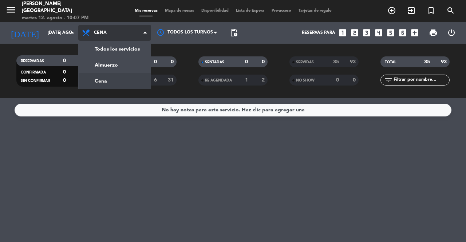
click at [130, 77] on div "menu [PERSON_NAME] martes 12. agosto - 10:07 PM Mis reservas Mapa de mesas Disp…" at bounding box center [233, 49] width 466 height 98
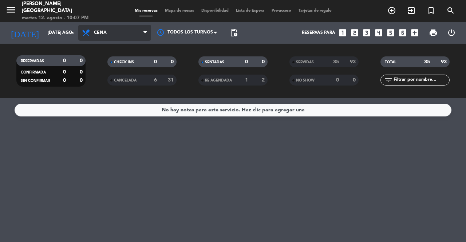
click at [109, 33] on span "Cena" at bounding box center [114, 33] width 73 height 16
click at [127, 64] on div "menu [PERSON_NAME] martes 12. agosto - 10:07 PM Mis reservas Mapa de mesas Disp…" at bounding box center [233, 49] width 466 height 98
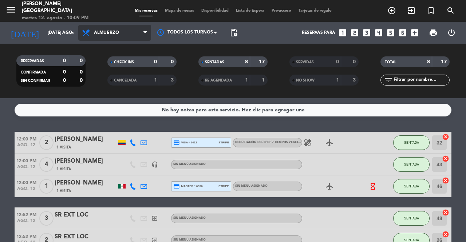
click at [128, 37] on span "Almuerzo" at bounding box center [114, 33] width 73 height 16
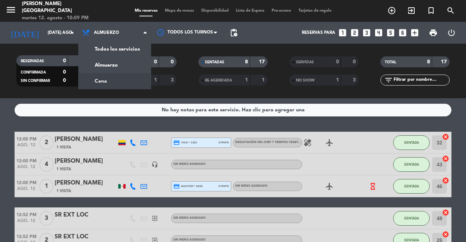
click at [143, 97] on div "RESERVADAS 0 0 CONFIRMADA 0 0 SIN CONFIRMAR 0 0 CHECK INS 0 0 CANCELADA 1 3 SEN…" at bounding box center [233, 71] width 466 height 55
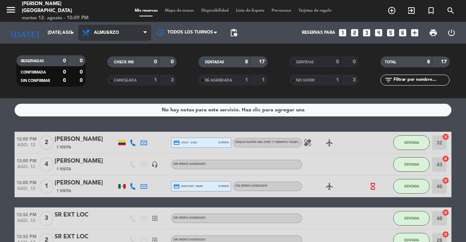
click at [124, 32] on span "Almuerzo" at bounding box center [114, 33] width 73 height 16
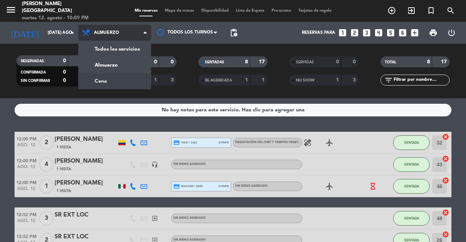
click at [129, 77] on div "menu [PERSON_NAME] martes 12. agosto - 10:09 PM Mis reservas Mapa de mesas Disp…" at bounding box center [233, 49] width 466 height 98
